Goal: Register for event/course

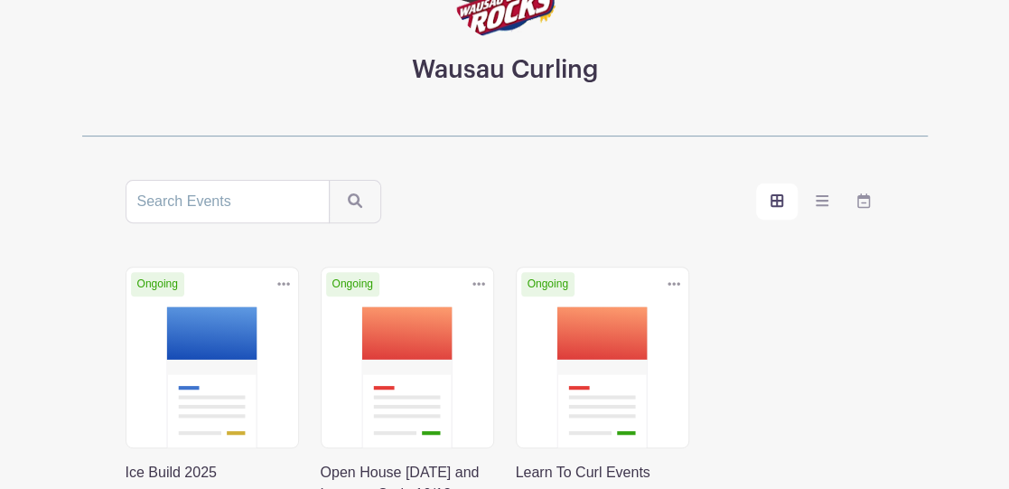
scroll to position [181, 0]
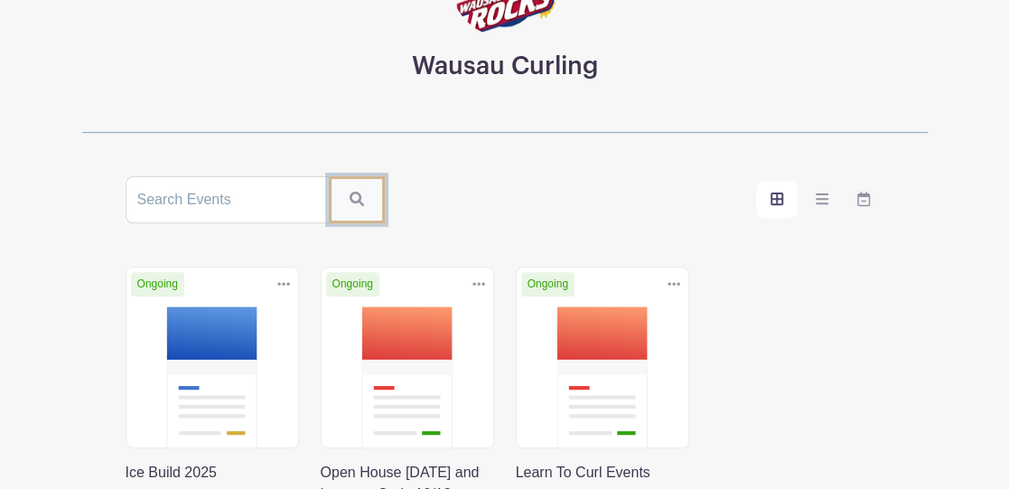
click at [350, 197] on icon "submit" at bounding box center [357, 198] width 14 height 14
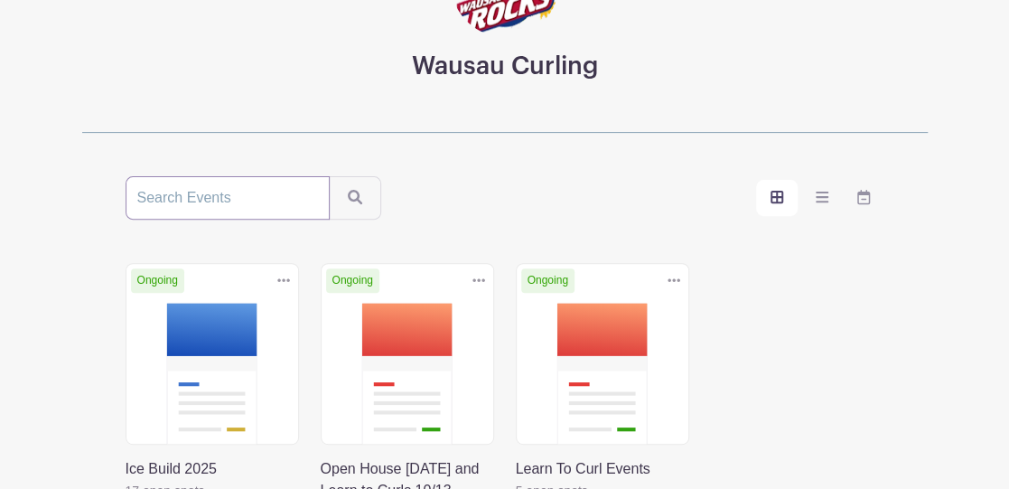
click at [277, 205] on input "search" at bounding box center [228, 197] width 204 height 43
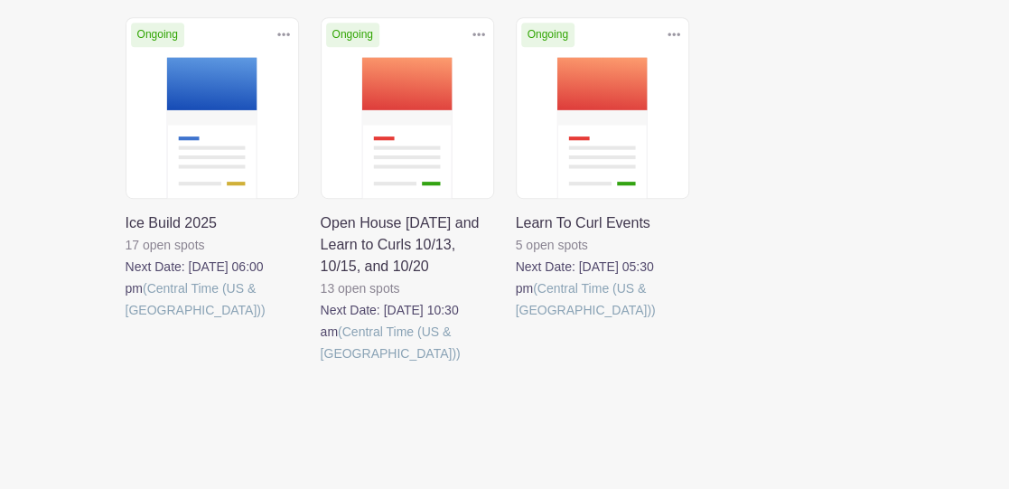
scroll to position [462, 0]
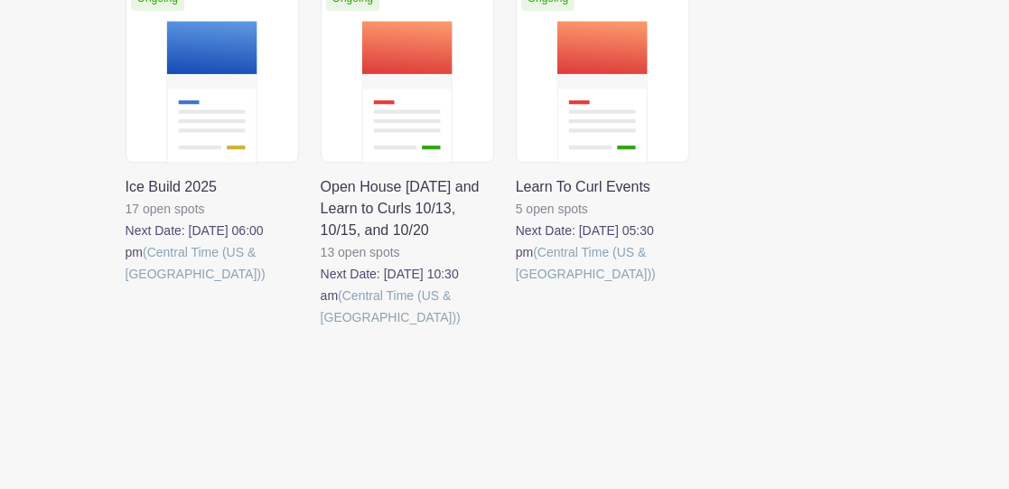
click at [321, 328] on link at bounding box center [321, 328] width 0 height 0
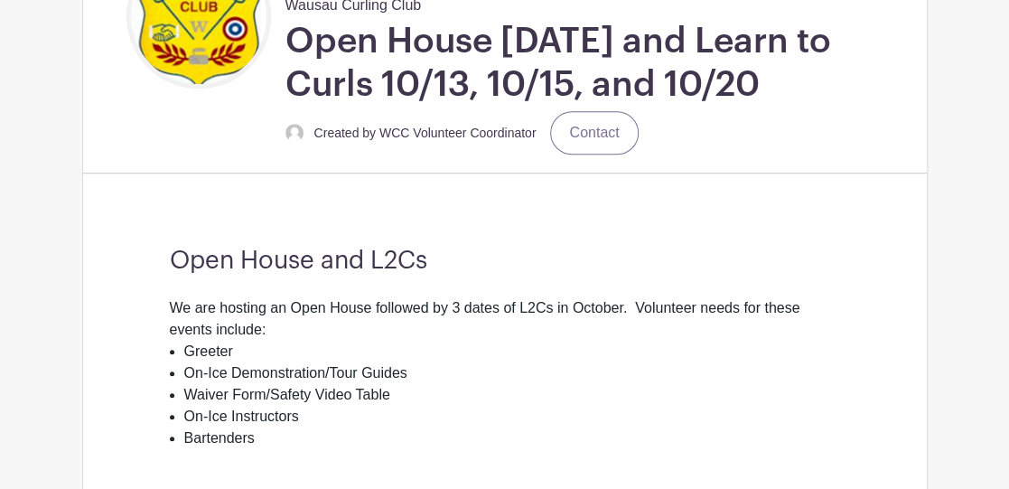
scroll to position [452, 0]
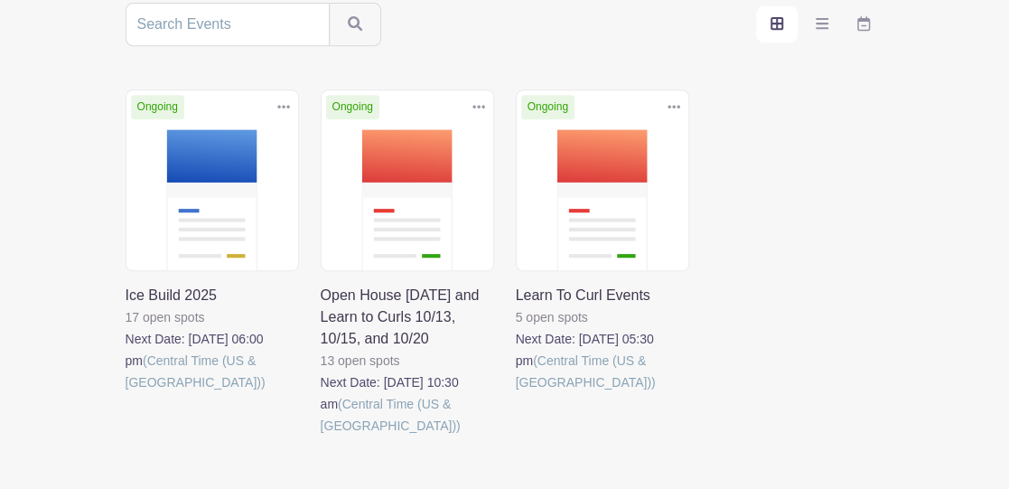
scroll to position [361, 0]
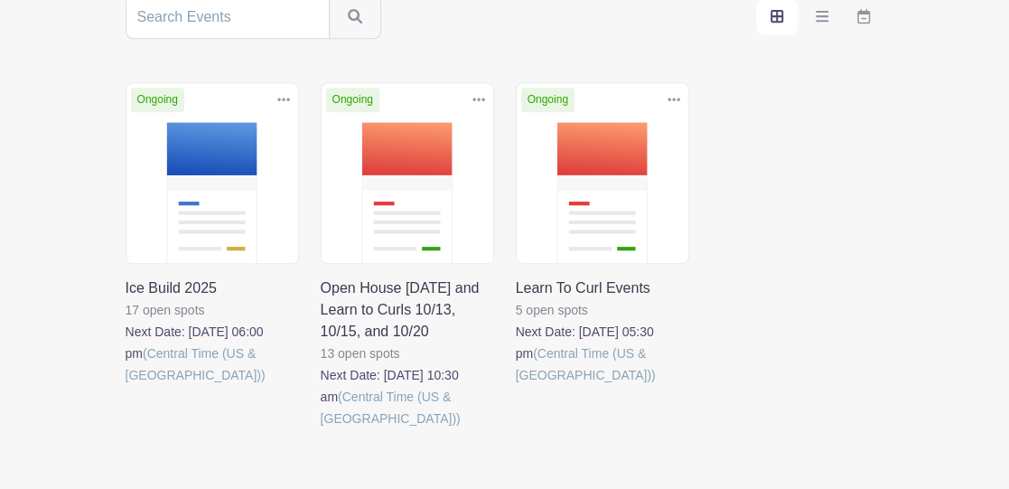
click at [321, 429] on link at bounding box center [321, 429] width 0 height 0
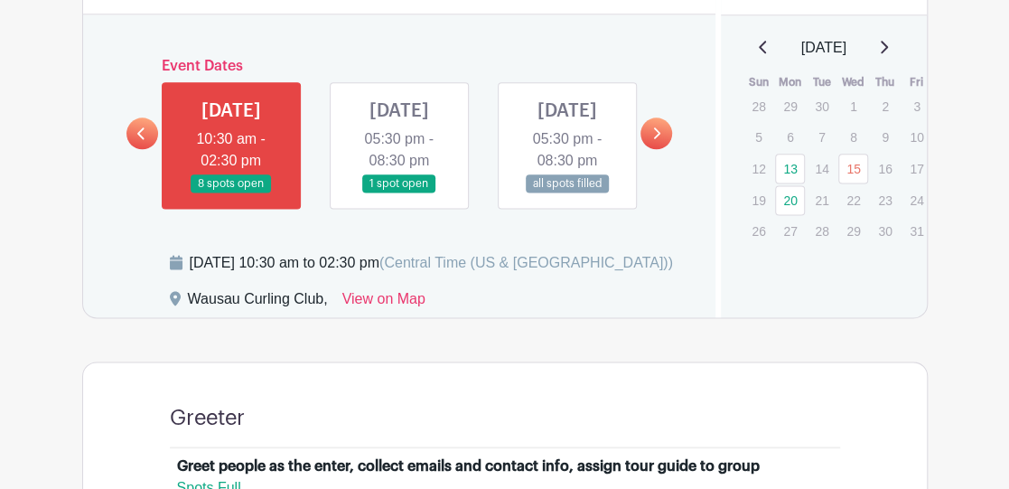
scroll to position [994, 0]
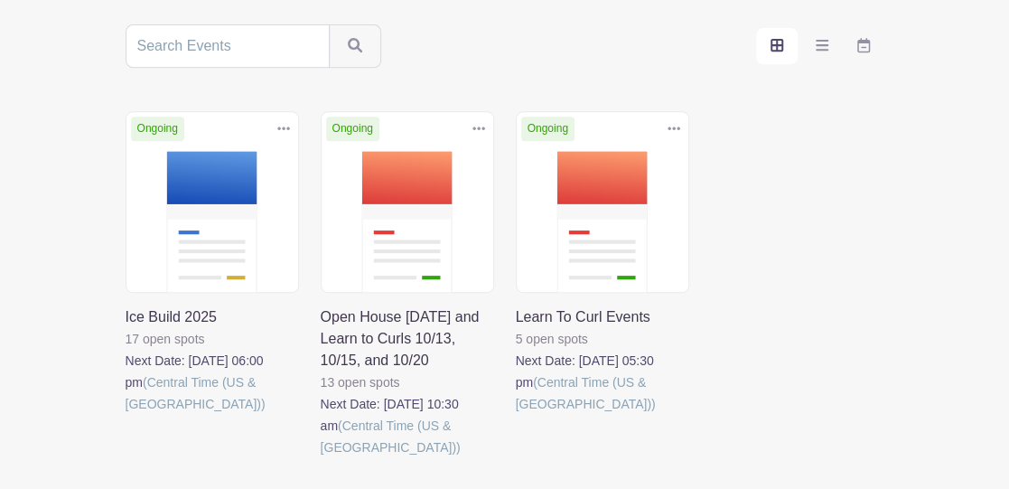
scroll to position [361, 0]
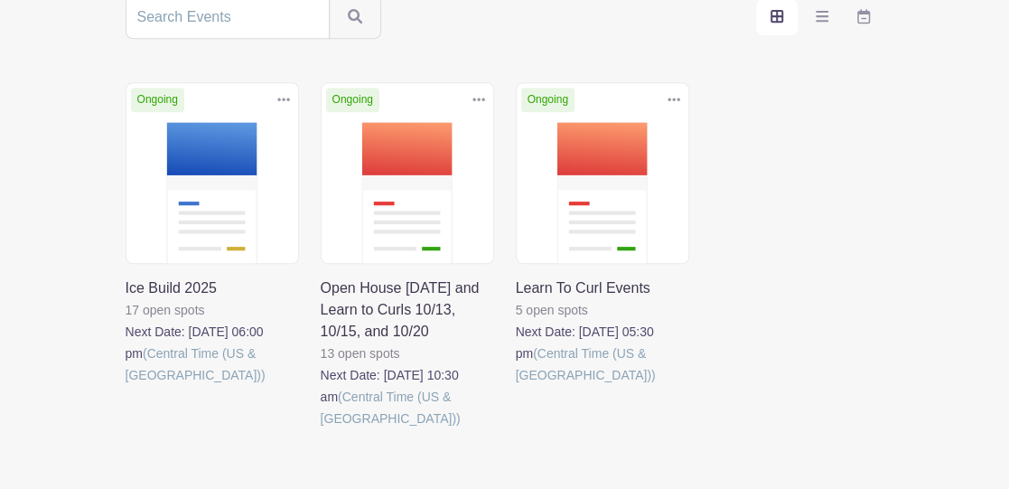
click at [321, 429] on link at bounding box center [321, 429] width 0 height 0
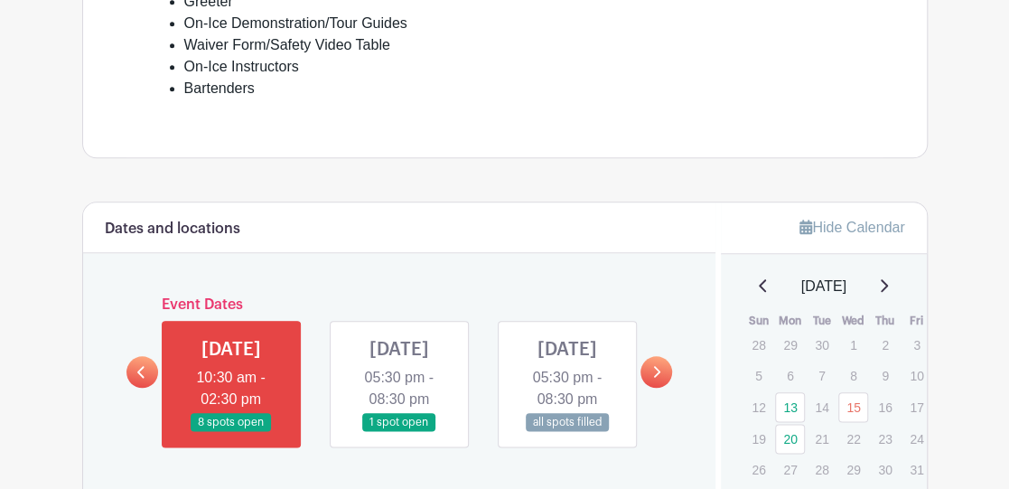
scroll to position [723, 0]
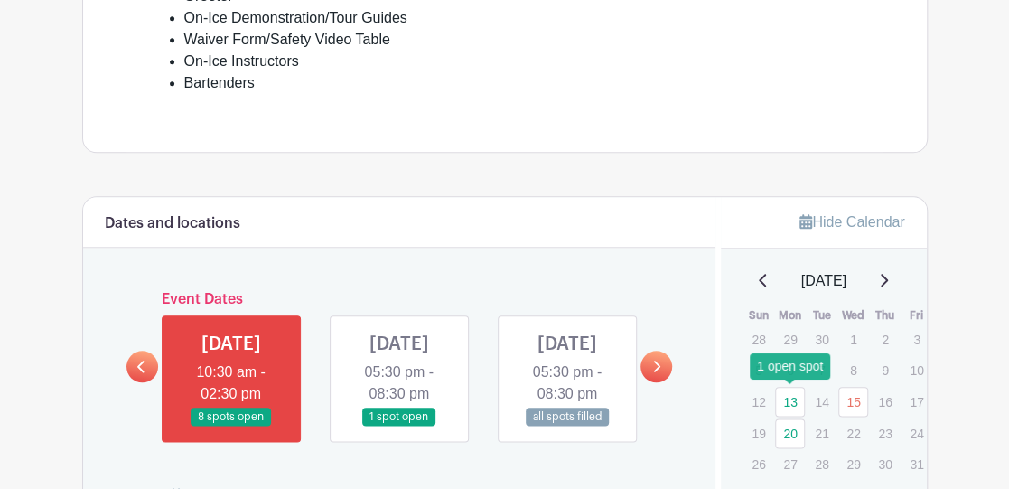
click at [789, 404] on link "13" at bounding box center [790, 402] width 30 height 30
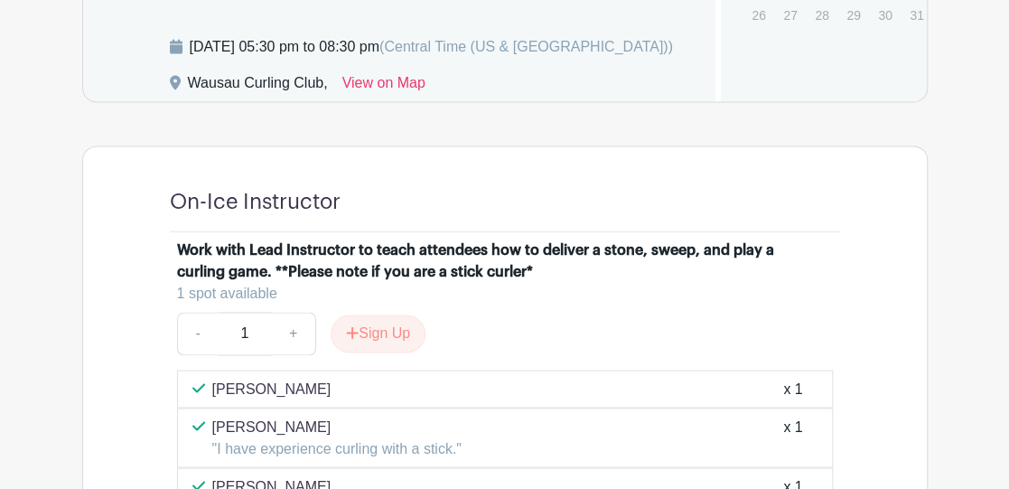
scroll to position [903, 0]
